Goal: Find specific page/section: Find specific page/section

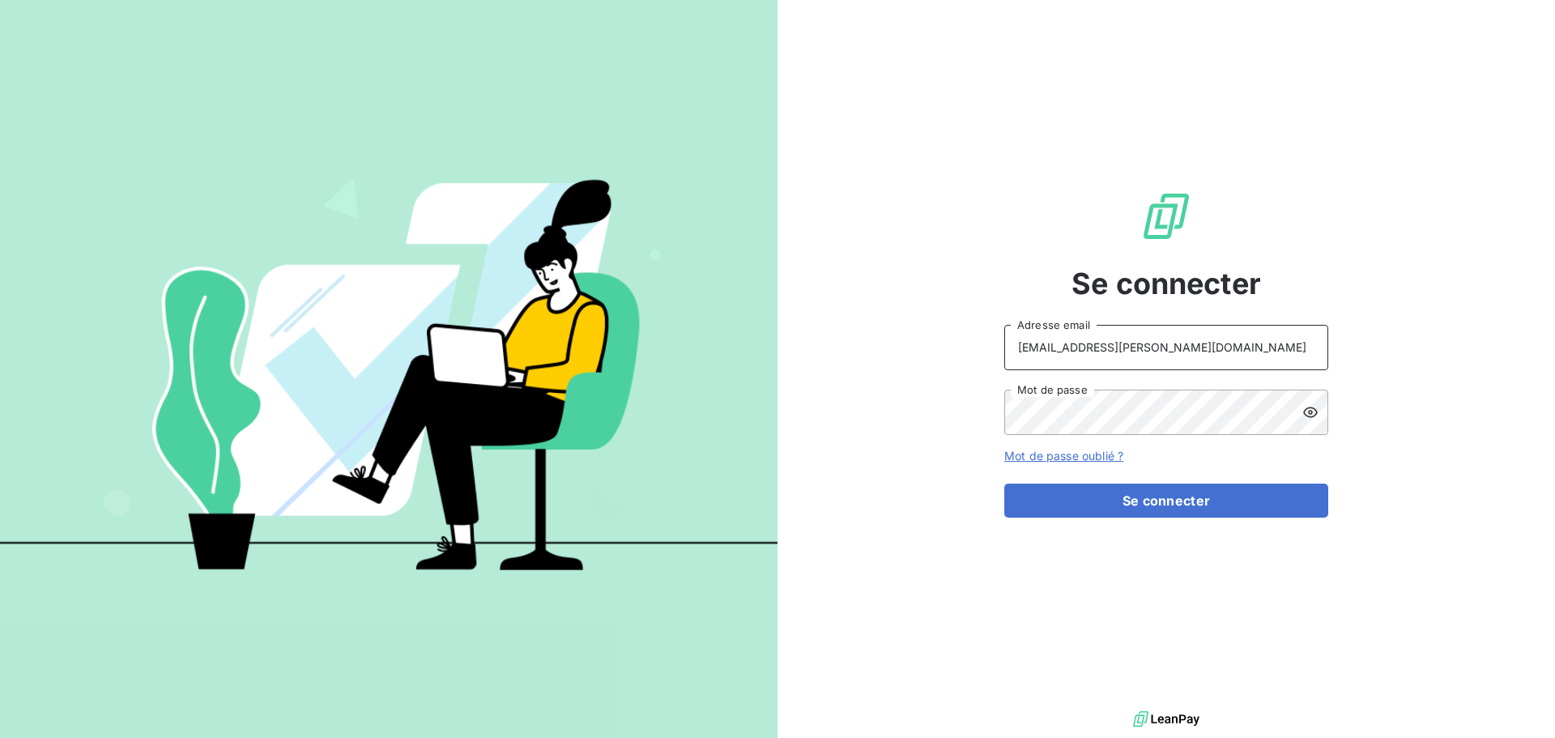
click at [1241, 334] on input "recouvrement@serpe.fr" at bounding box center [1166, 347] width 324 height 45
type input "raimundo@serpe.fr"
click at [1129, 491] on button "Se connecter" at bounding box center [1166, 500] width 324 height 34
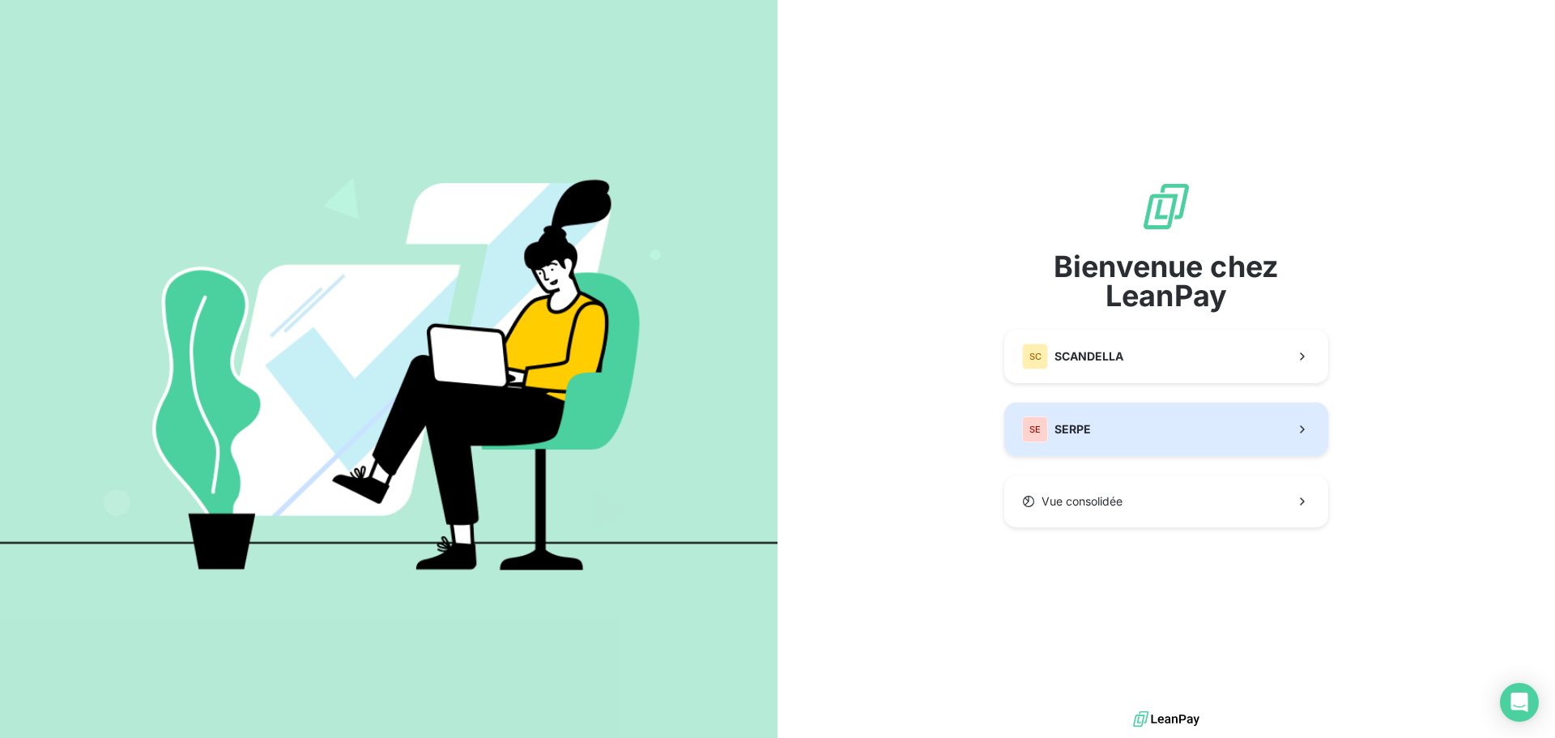
click at [1113, 432] on button "SE SERPE" at bounding box center [1166, 428] width 324 height 53
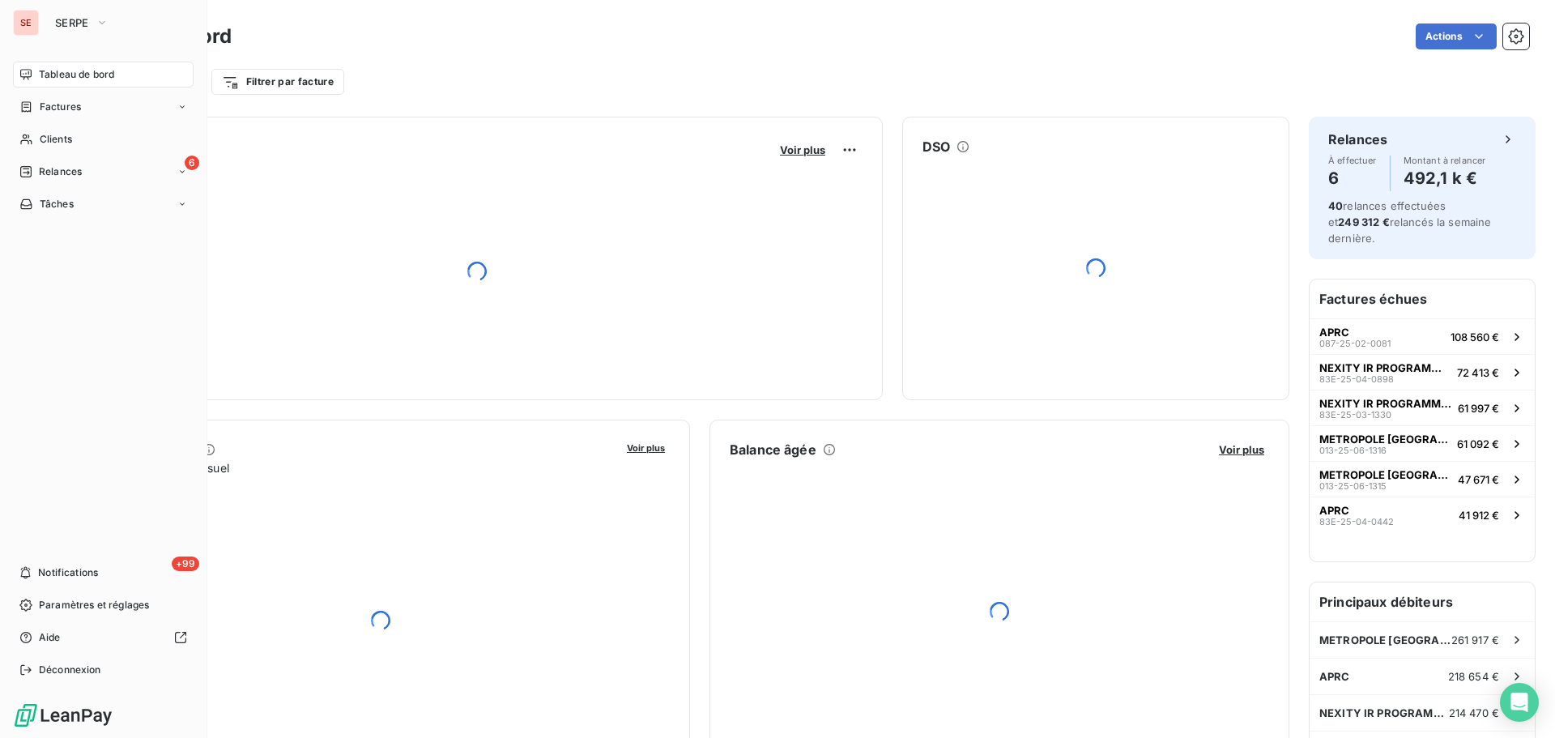
click at [93, 73] on span "Tableau de bord" at bounding box center [76, 74] width 75 height 15
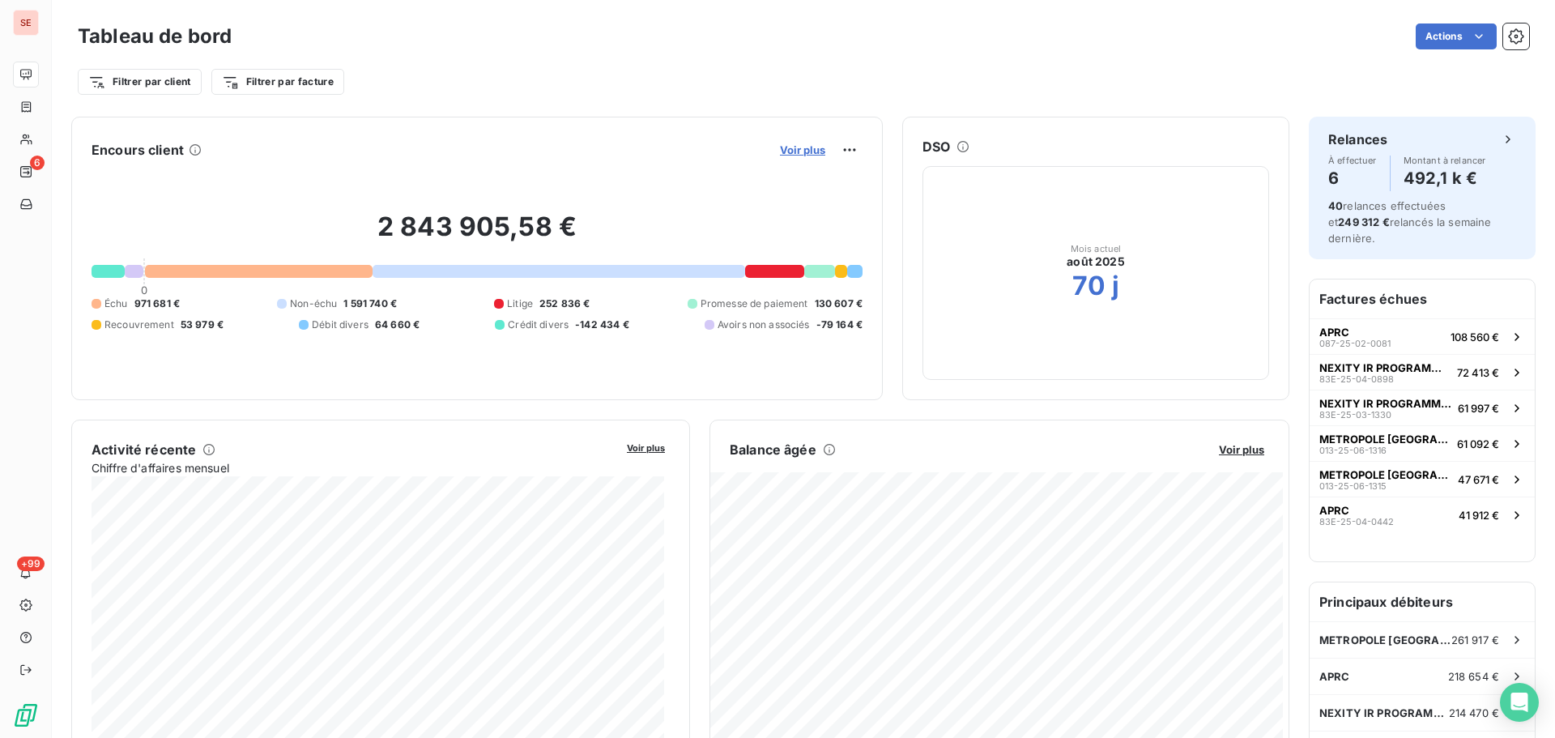
click at [799, 151] on span "Voir plus" at bounding box center [802, 149] width 45 height 13
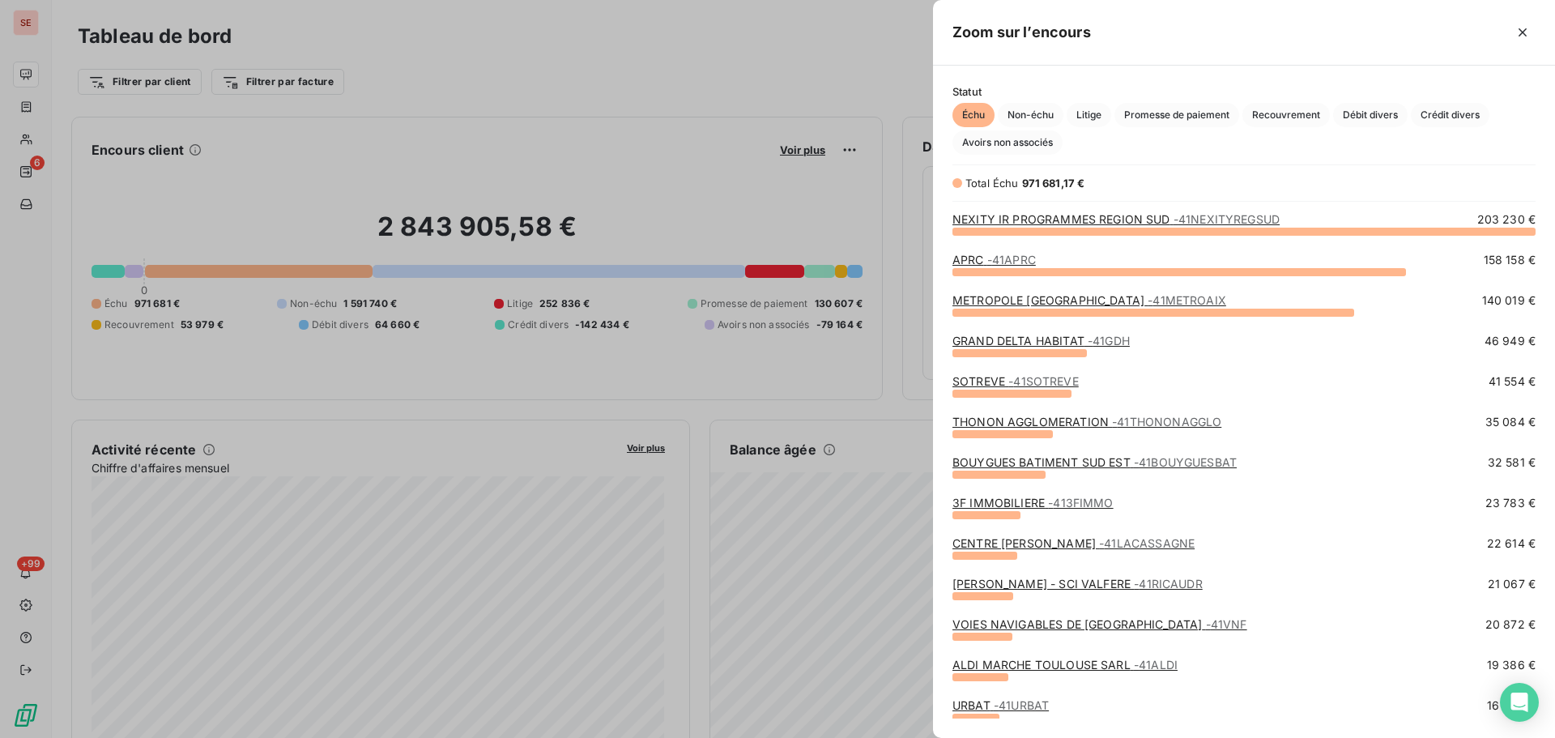
scroll to position [495, 610]
click at [1462, 114] on span "Crédit divers" at bounding box center [1449, 115] width 79 height 24
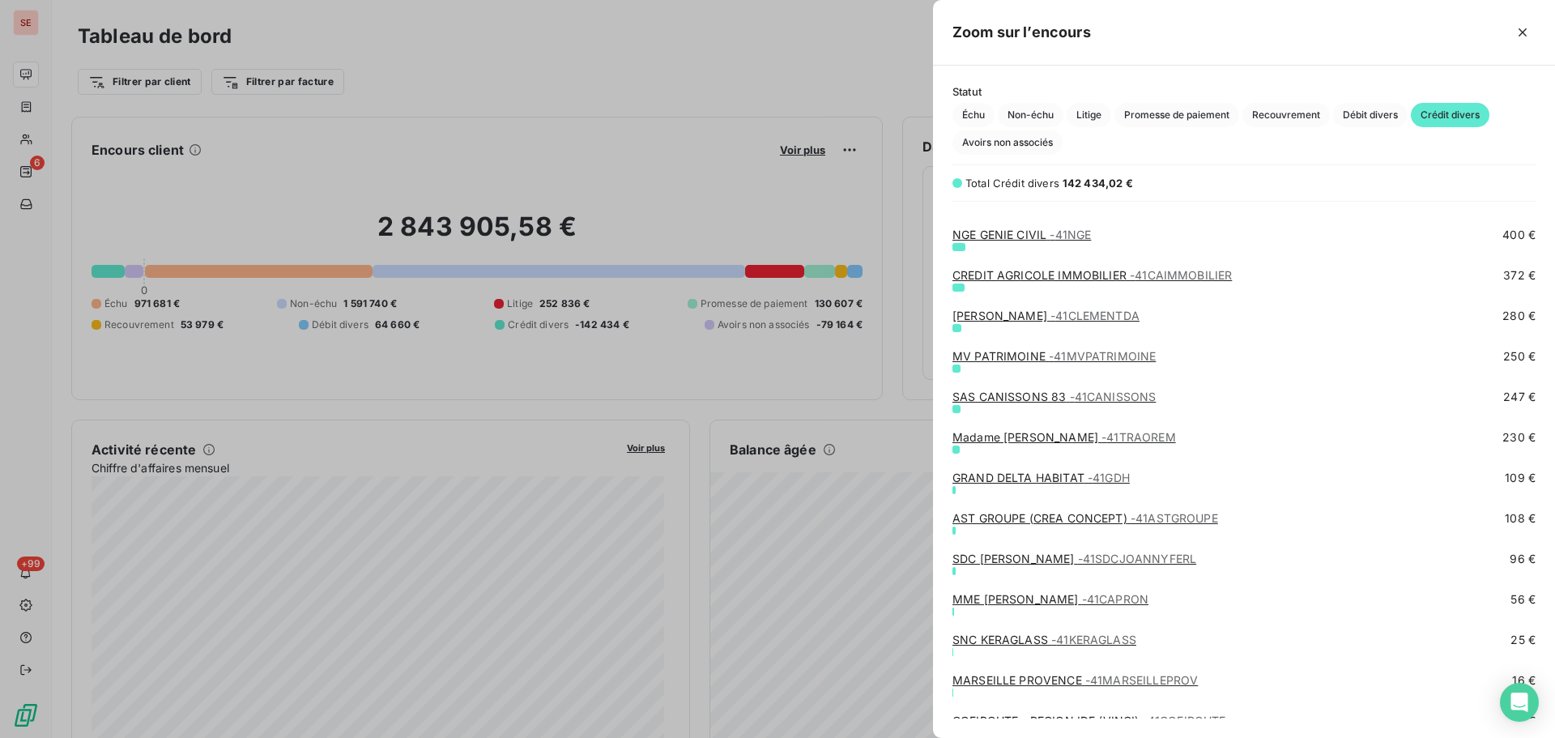
scroll to position [1699, 0]
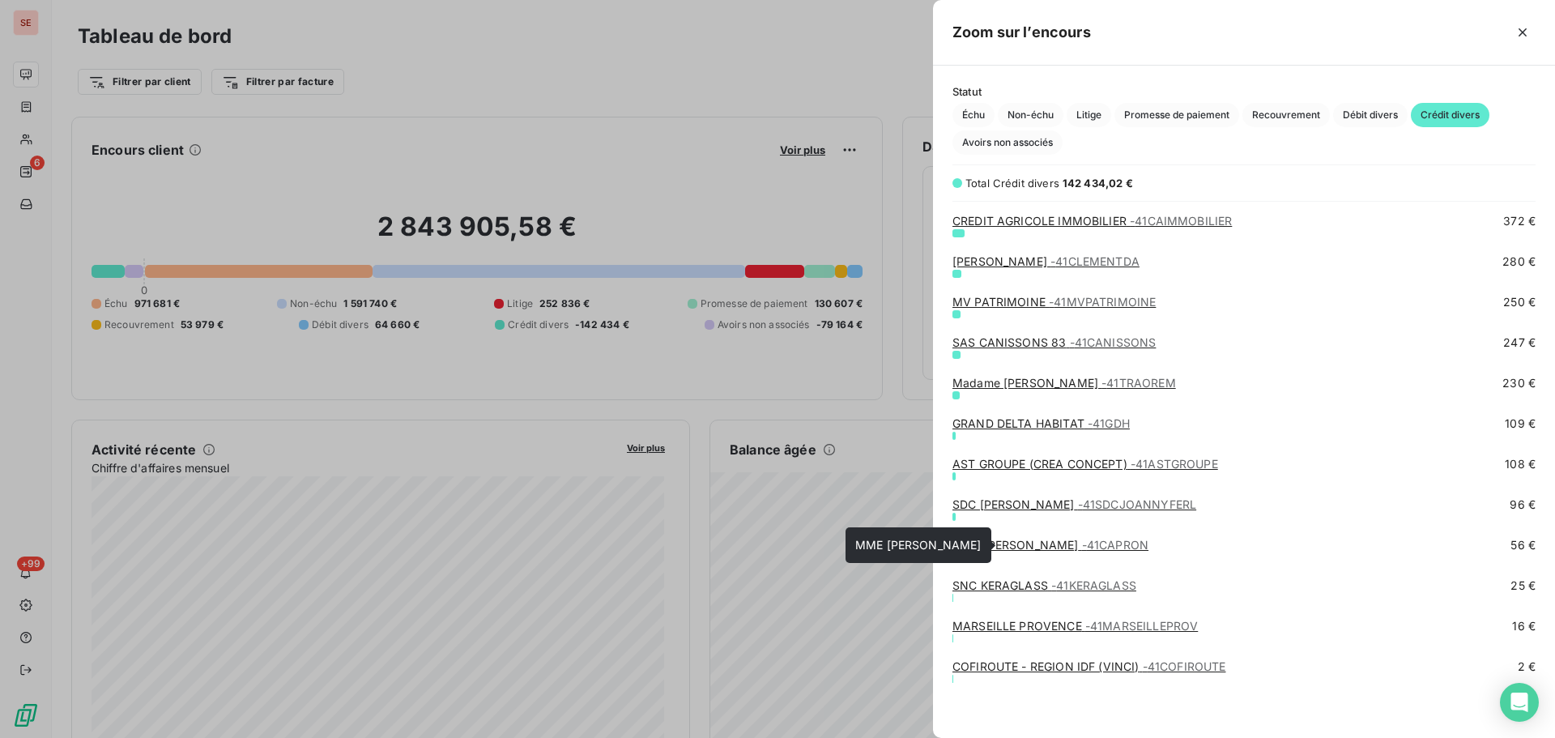
click at [1002, 545] on link "MME CAPRON - 41CAPRON" at bounding box center [1050, 545] width 196 height 14
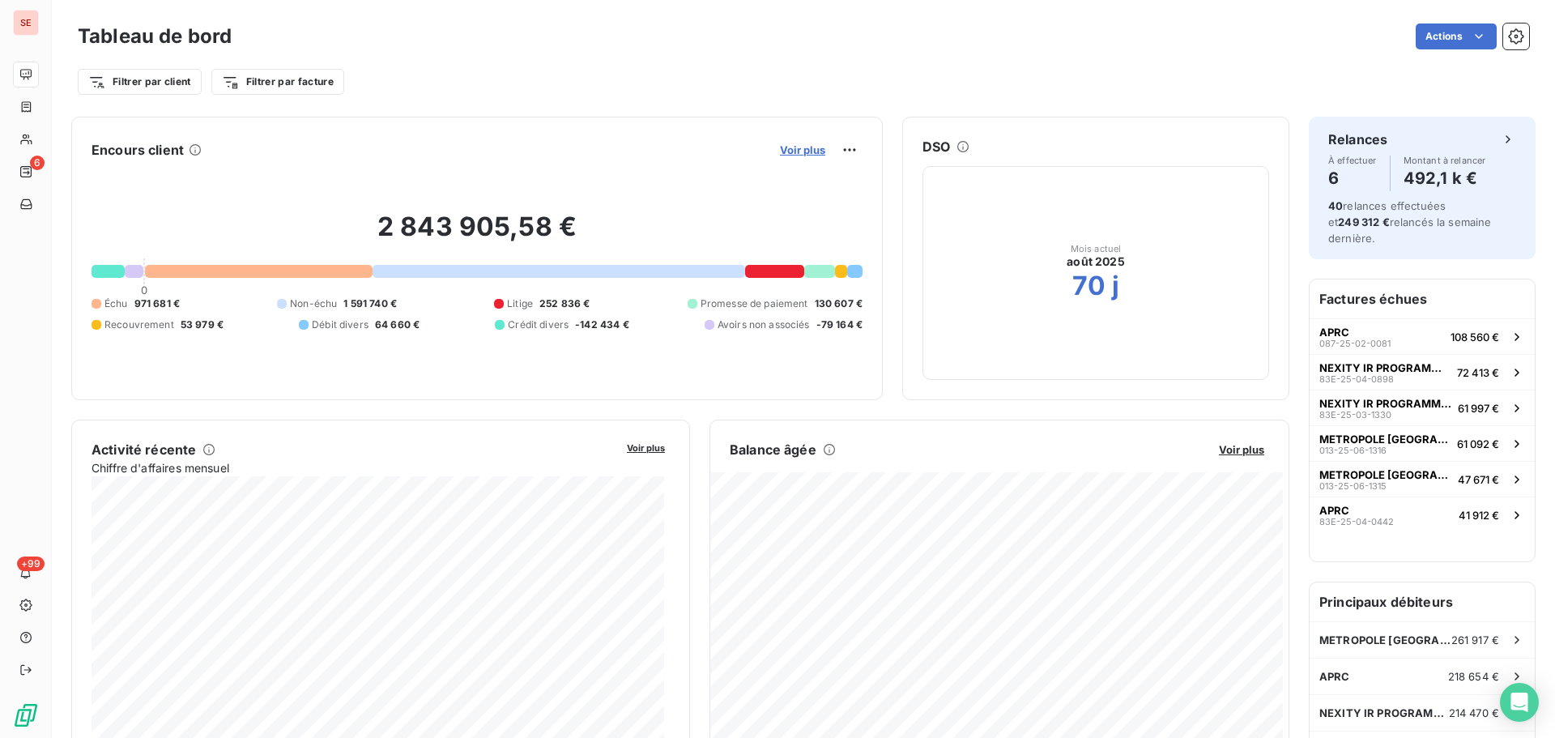
click at [783, 148] on span "Voir plus" at bounding box center [802, 149] width 45 height 13
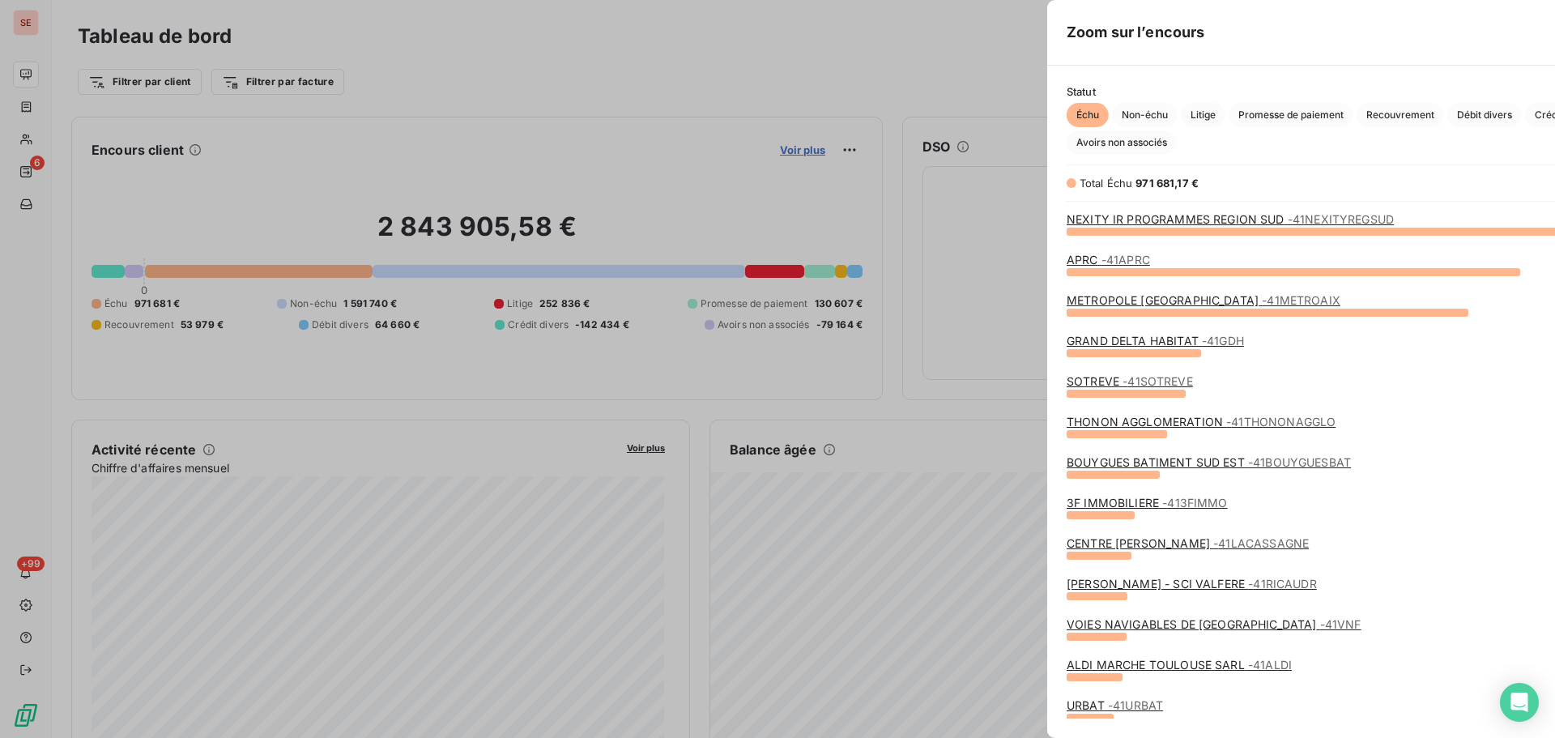
scroll to position [725, 610]
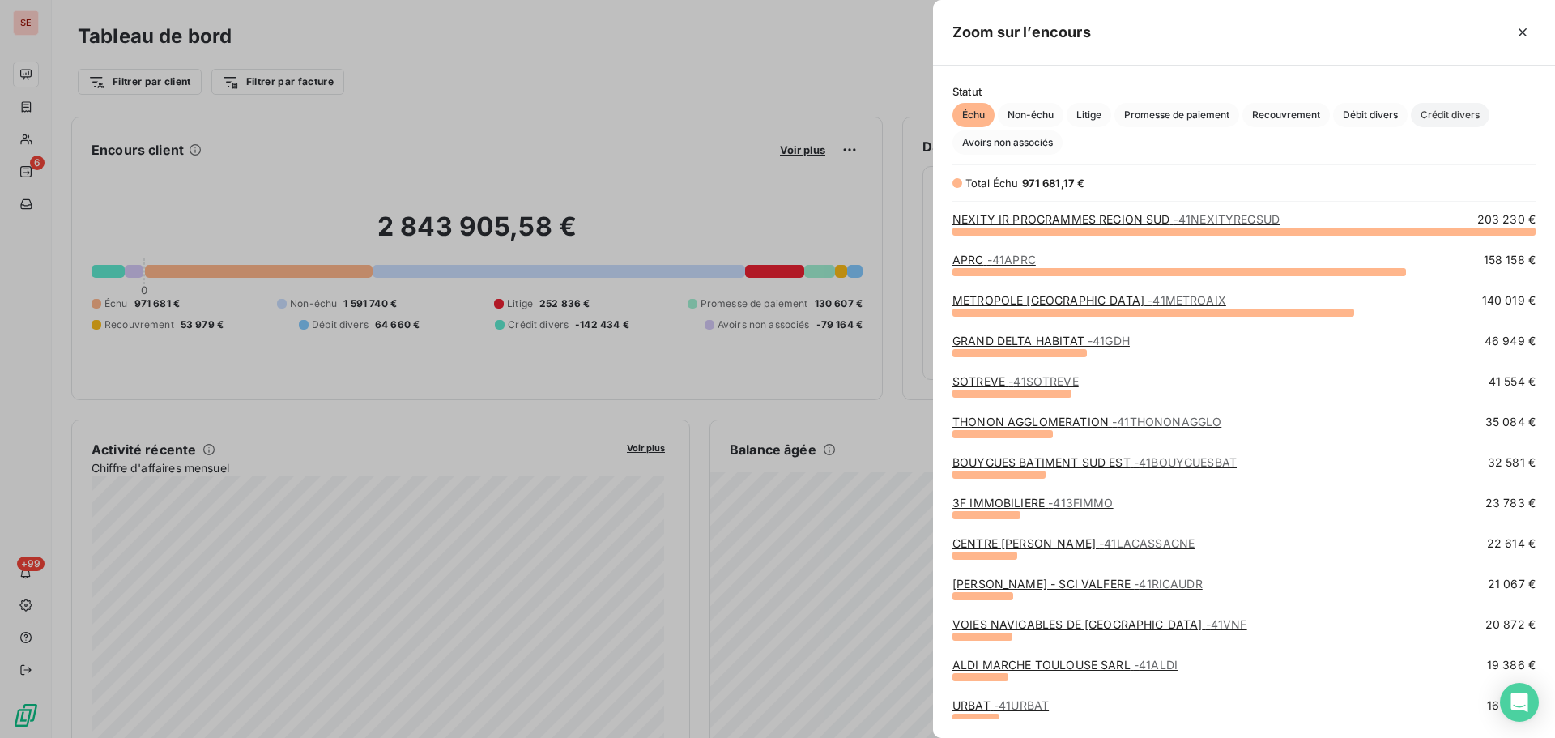
click at [1453, 107] on span "Crédit divers" at bounding box center [1449, 115] width 79 height 24
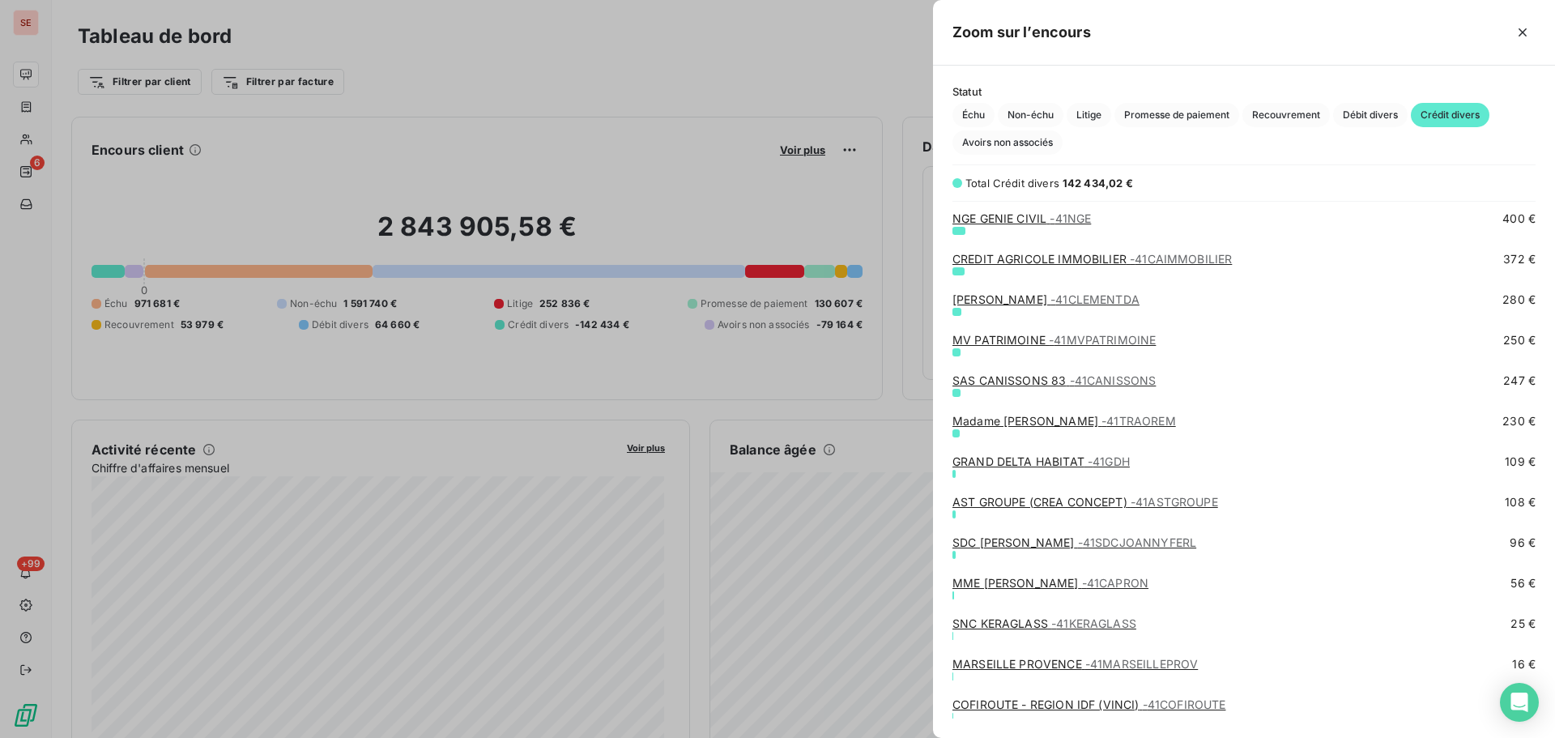
scroll to position [1699, 0]
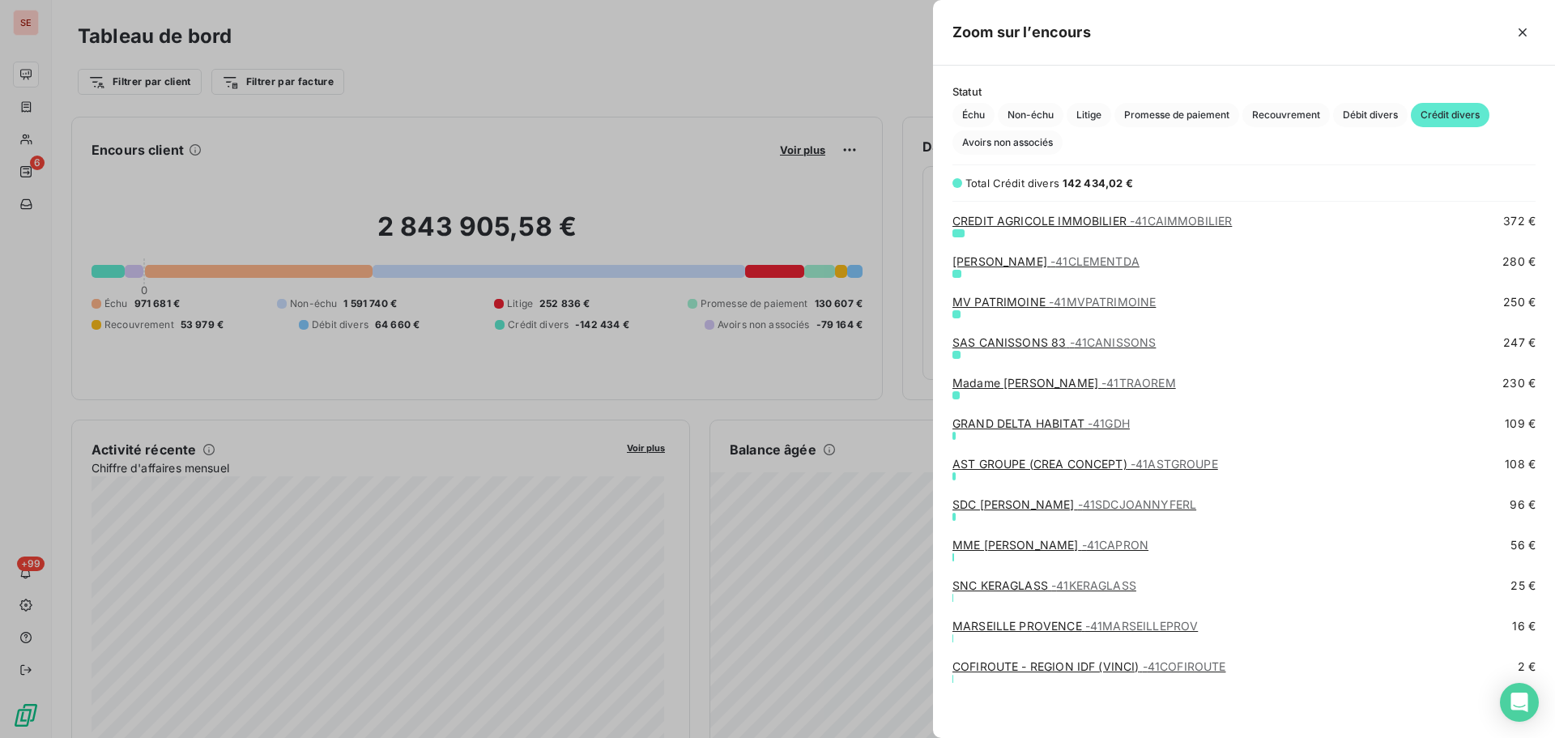
click at [1053, 381] on link "Madame TRAORE MARIAME - 41TRAOREM" at bounding box center [1063, 383] width 223 height 14
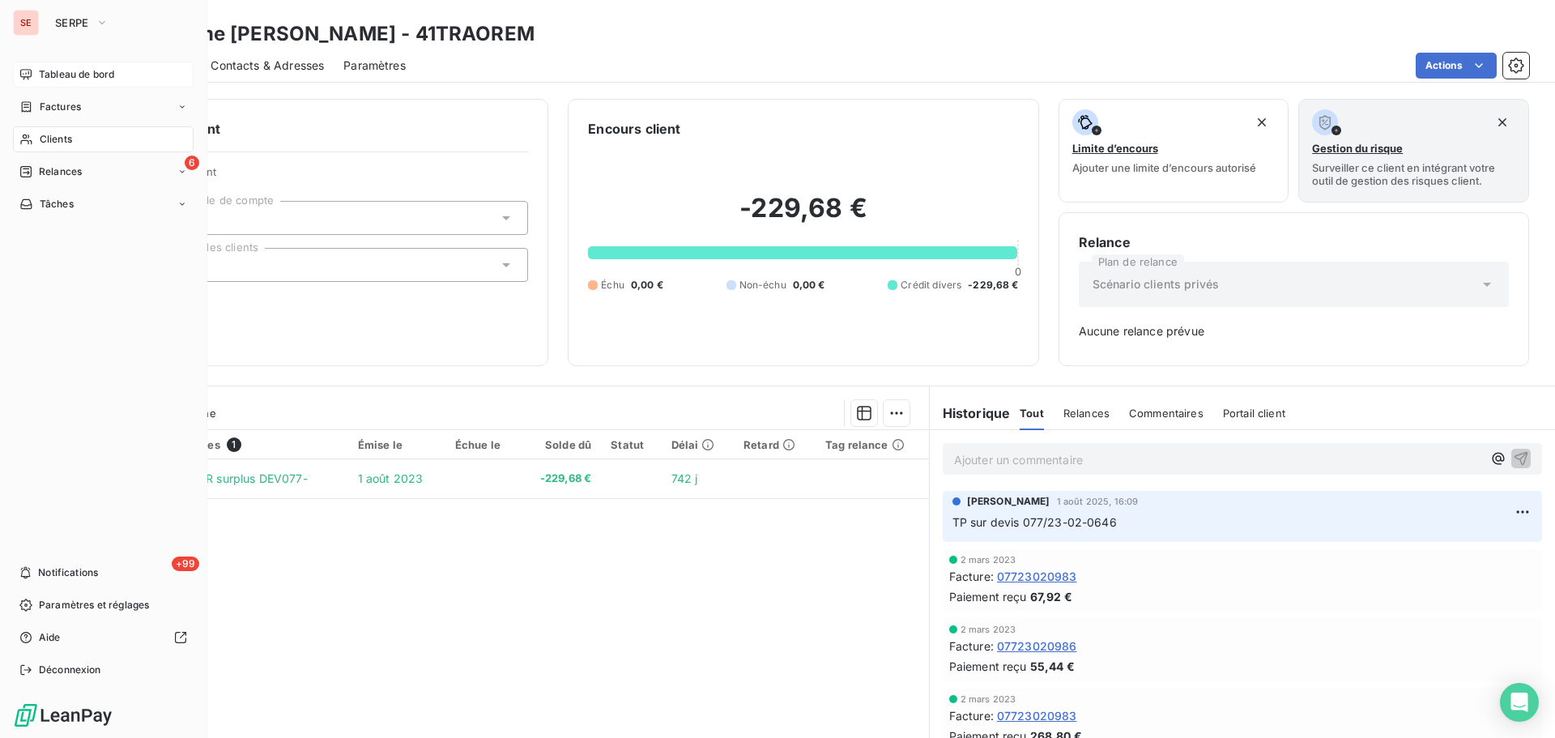
click at [83, 66] on div "Tableau de bord" at bounding box center [103, 75] width 181 height 26
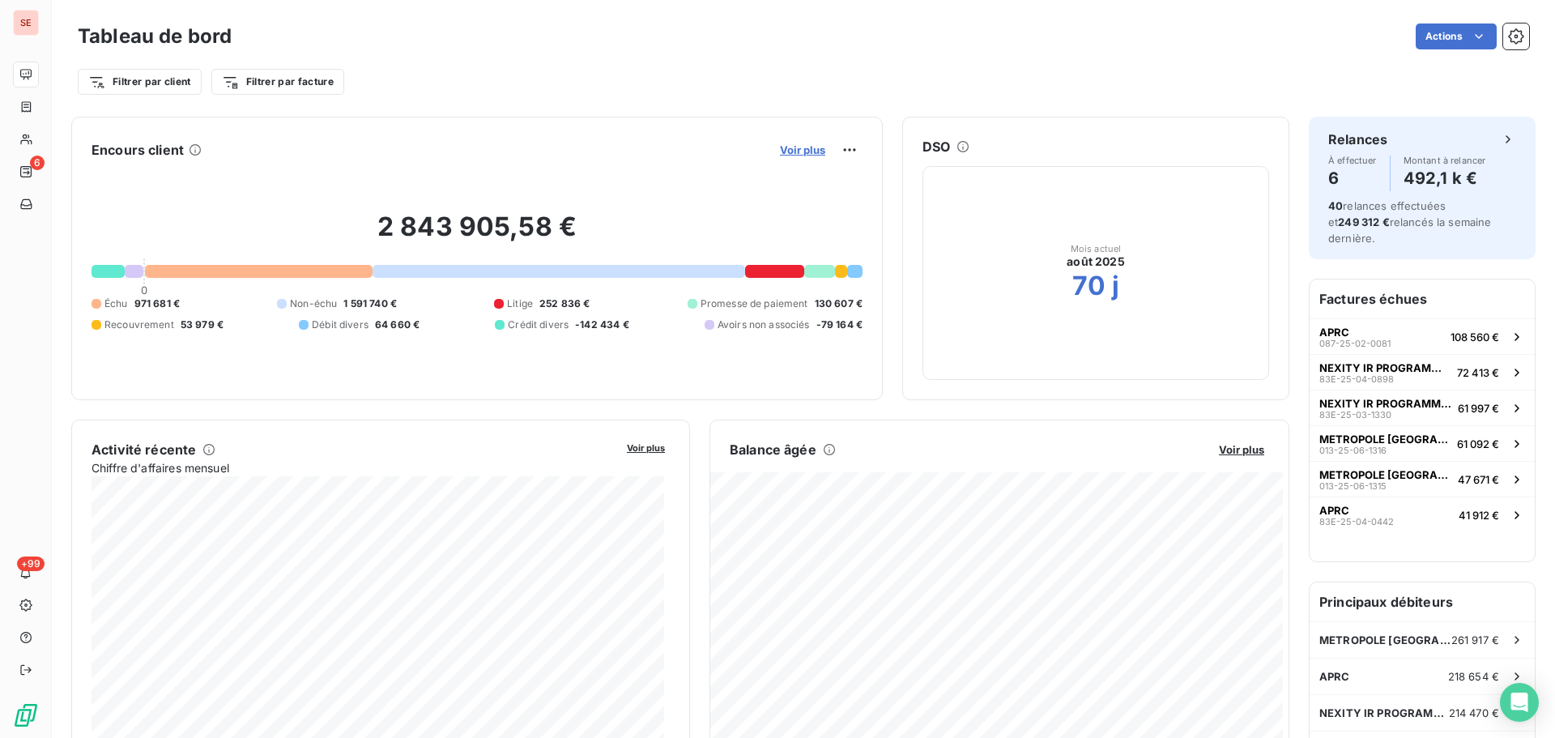
click at [798, 154] on span "Voir plus" at bounding box center [802, 149] width 45 height 13
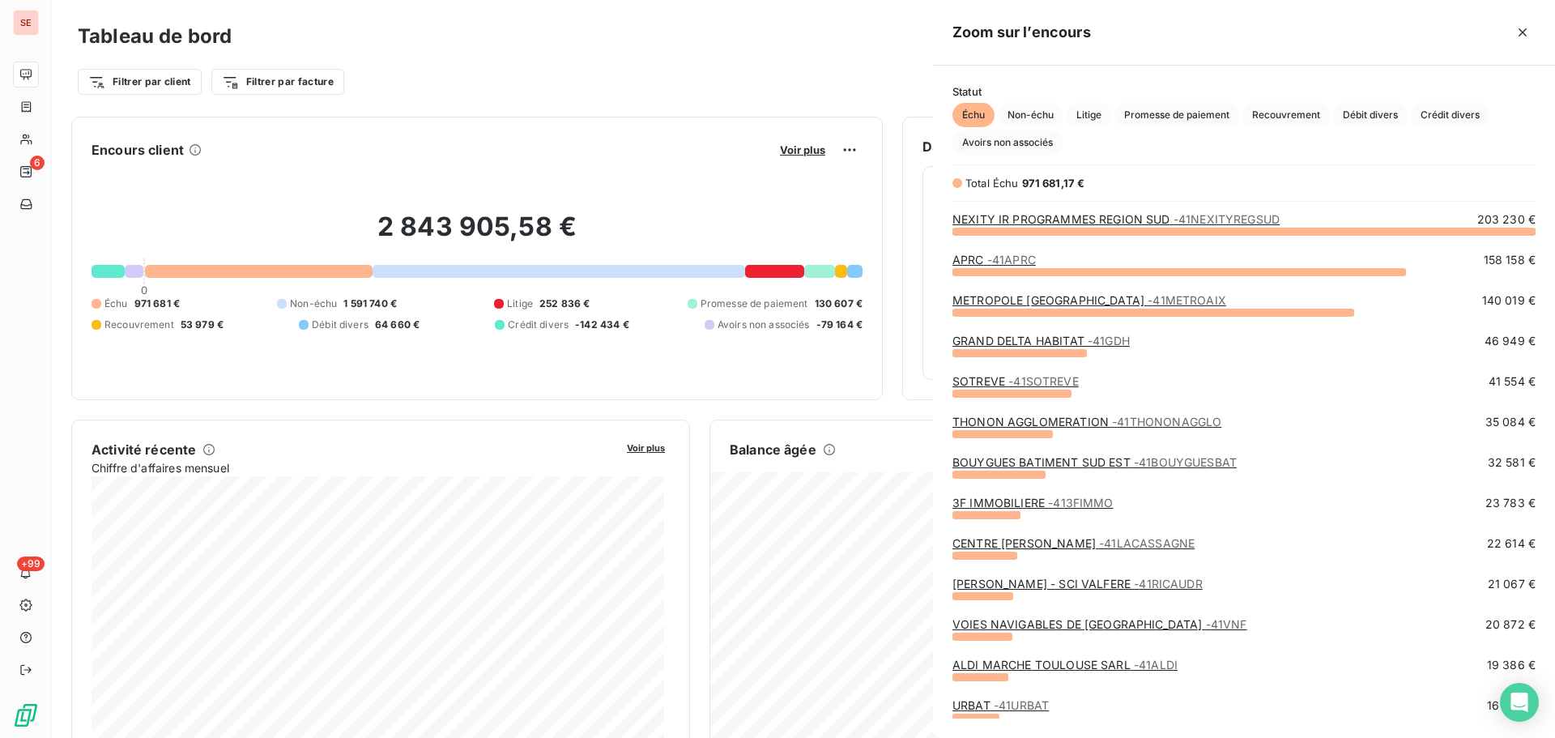
scroll to position [725, 610]
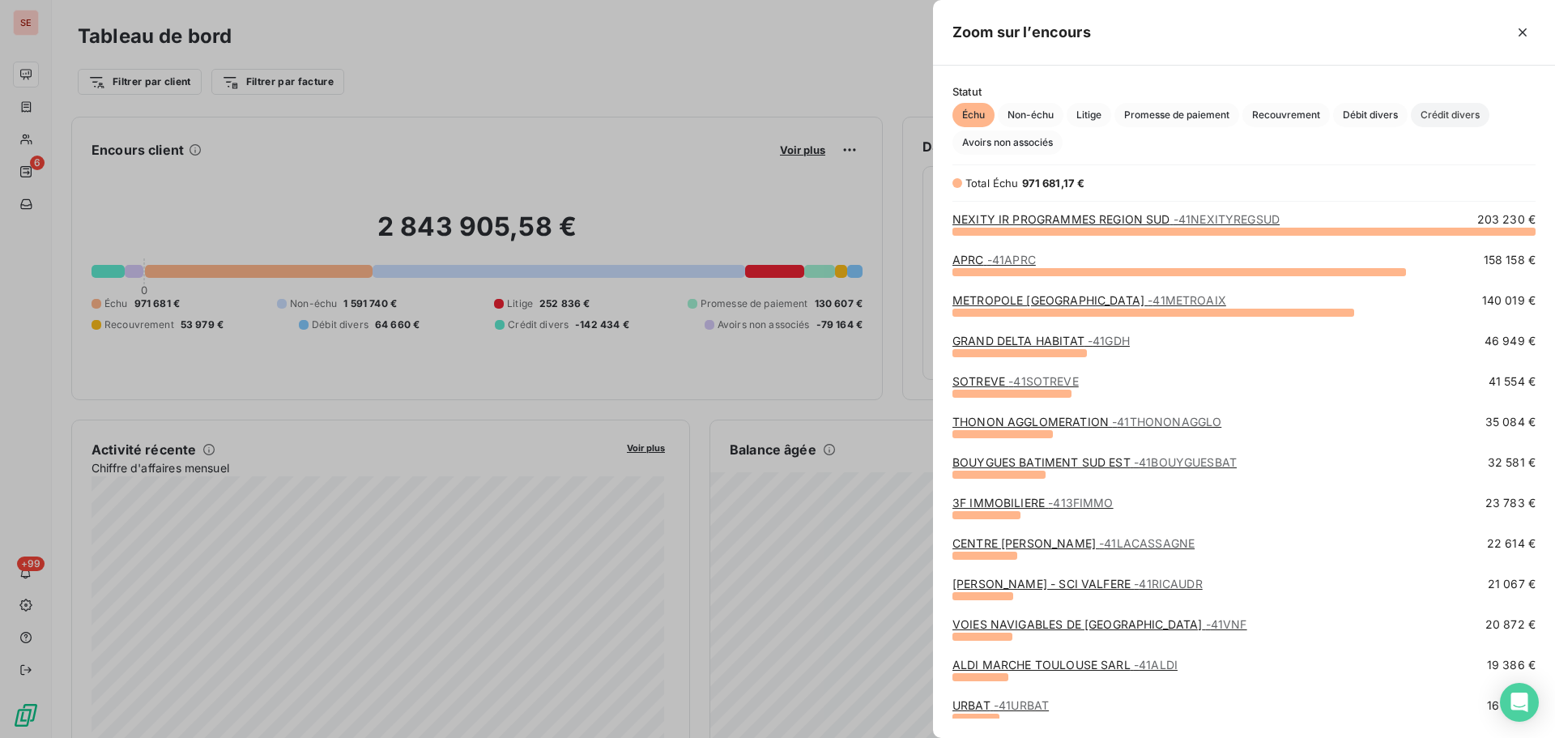
click at [1460, 112] on span "Crédit divers" at bounding box center [1449, 115] width 79 height 24
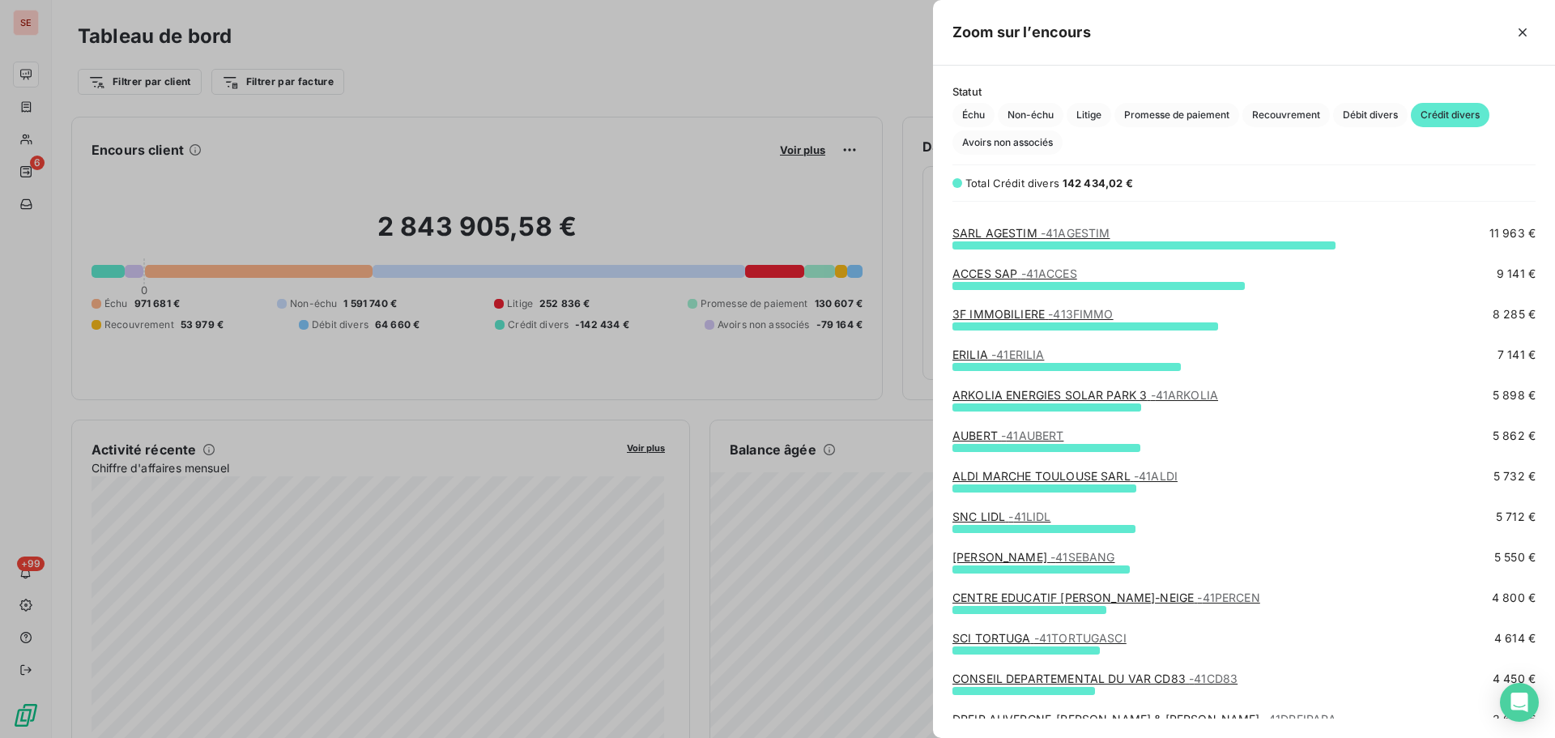
scroll to position [0, 0]
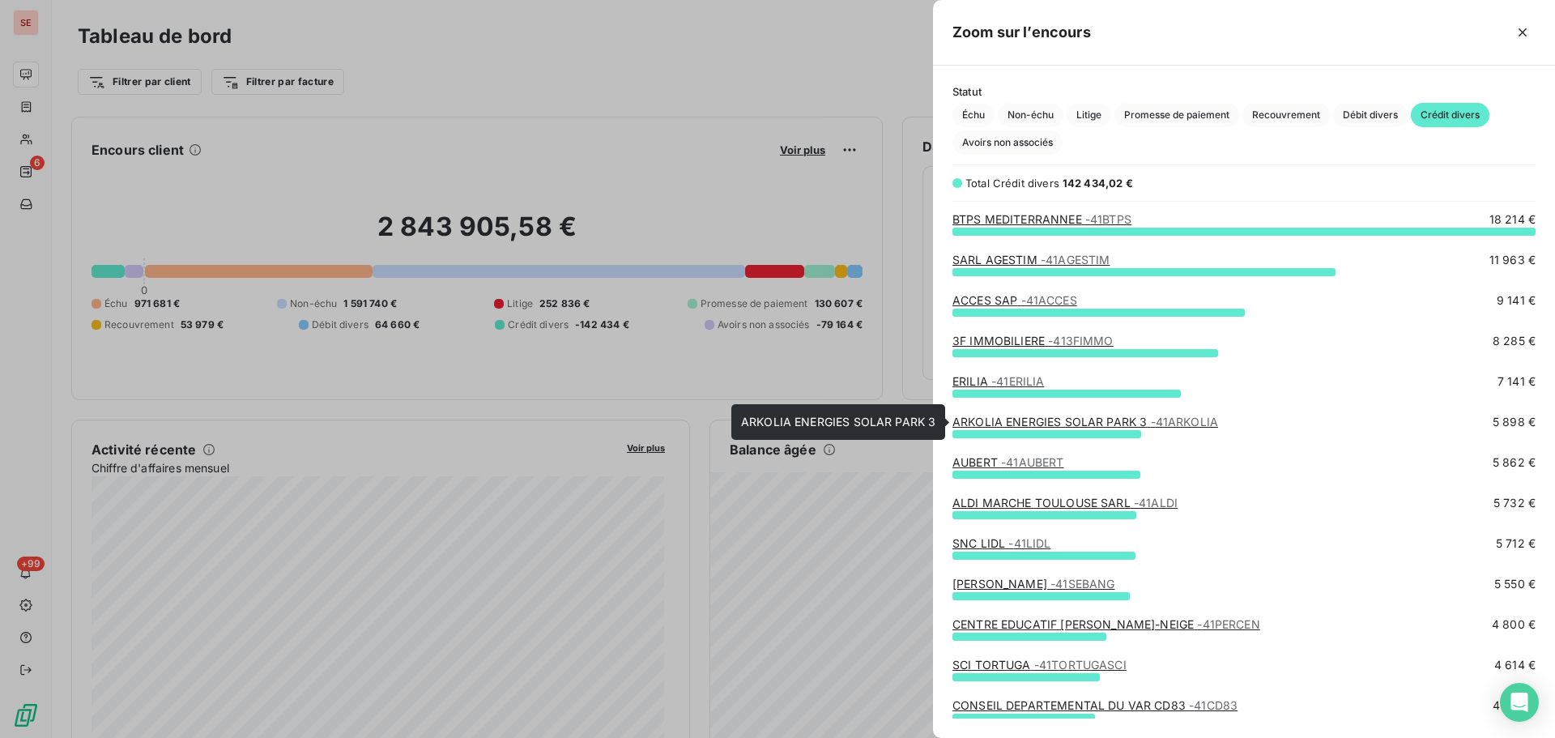
click at [1045, 416] on link "ARKOLIA ENERGIES SOLAR PARK 3 - 41ARKOLIA" at bounding box center [1085, 422] width 266 height 14
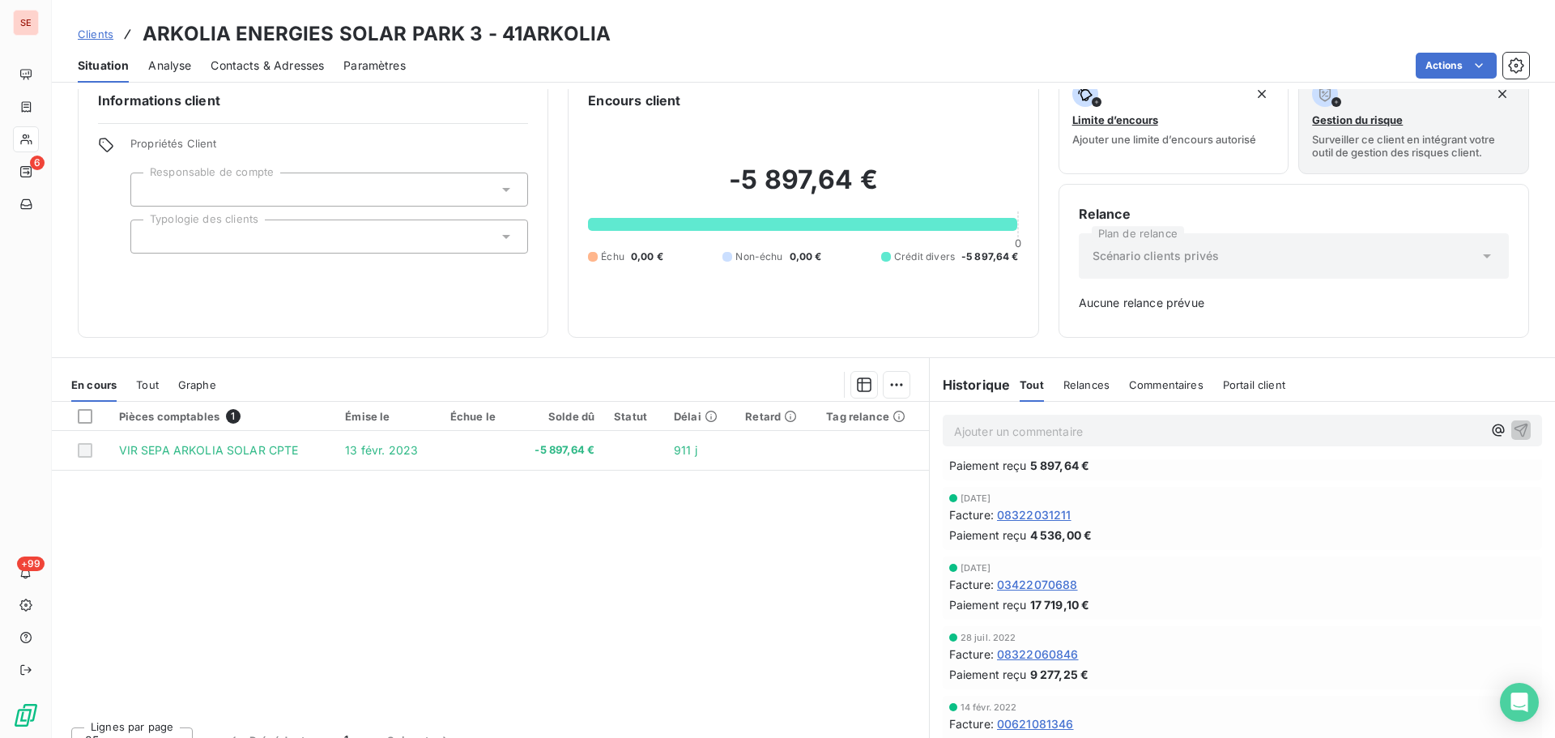
scroll to position [53, 0]
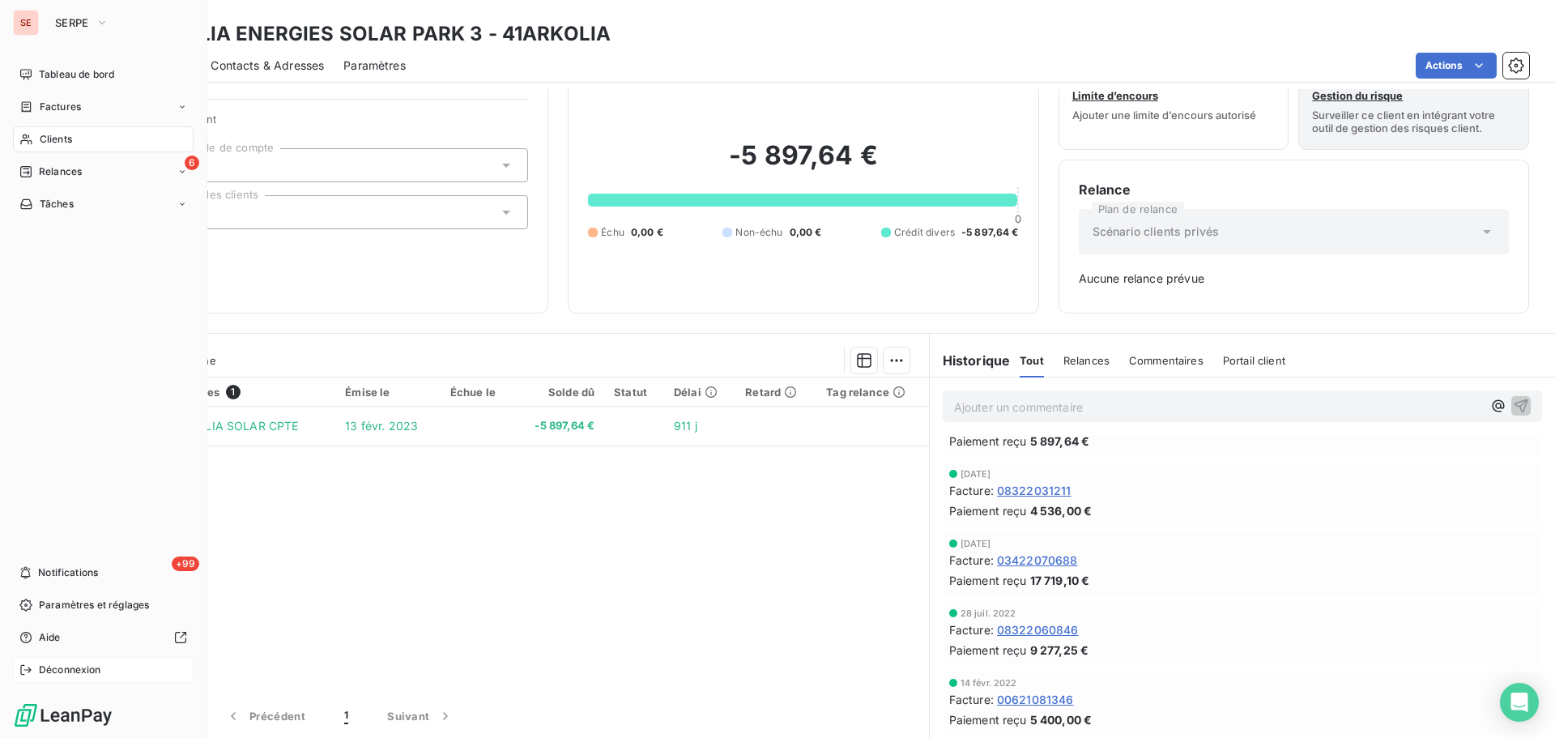
click at [81, 666] on span "Déconnexion" at bounding box center [70, 669] width 62 height 15
